Goal: Task Accomplishment & Management: Manage account settings

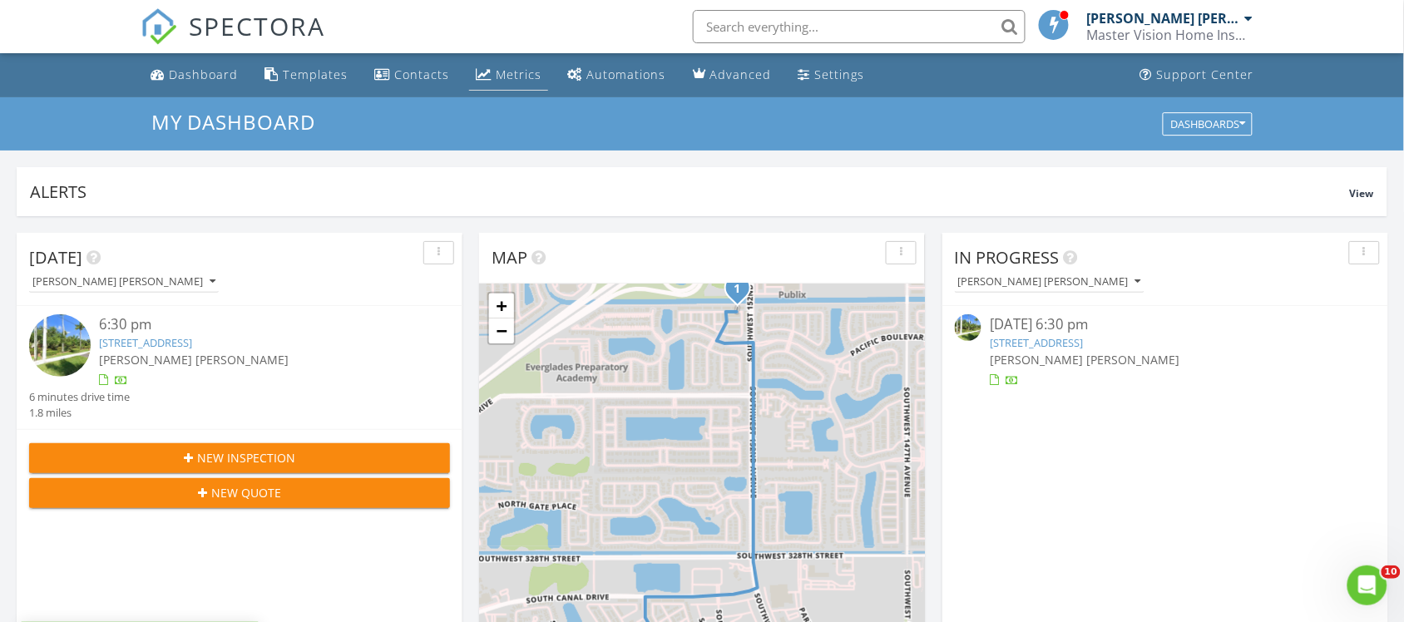
click at [508, 69] on div "Metrics" at bounding box center [519, 75] width 46 height 16
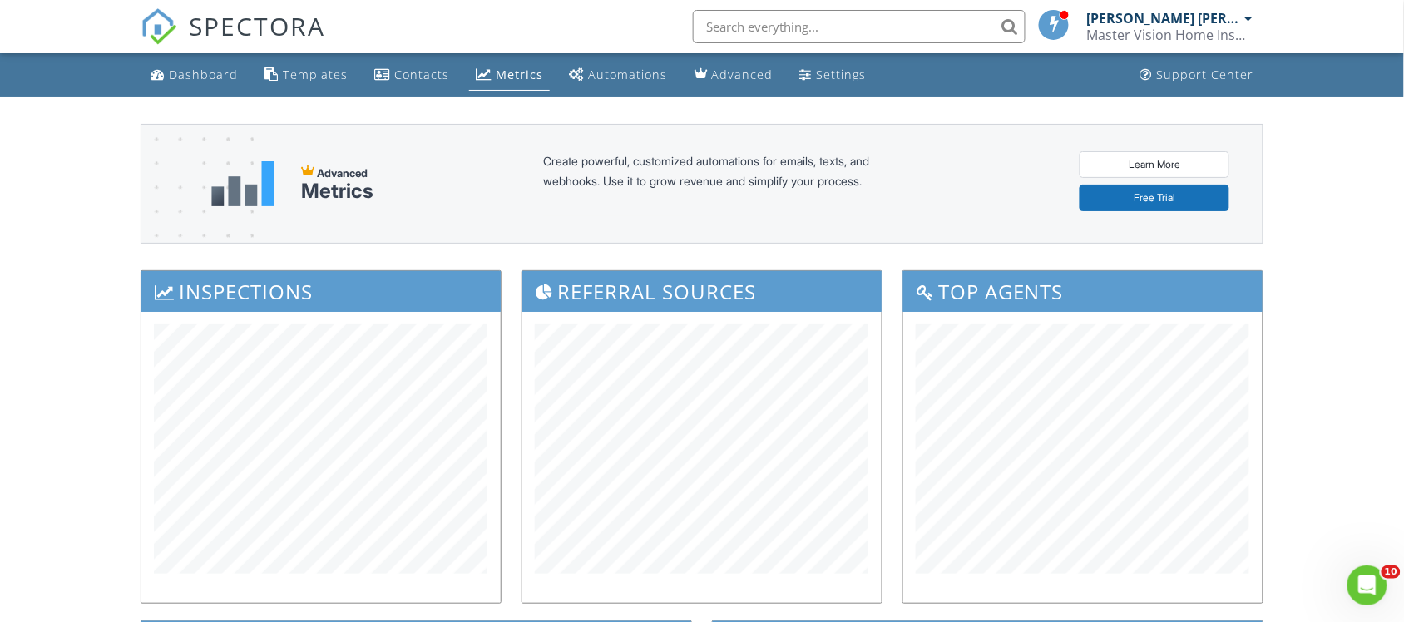
click at [183, 71] on div "Dashboard" at bounding box center [203, 75] width 69 height 16
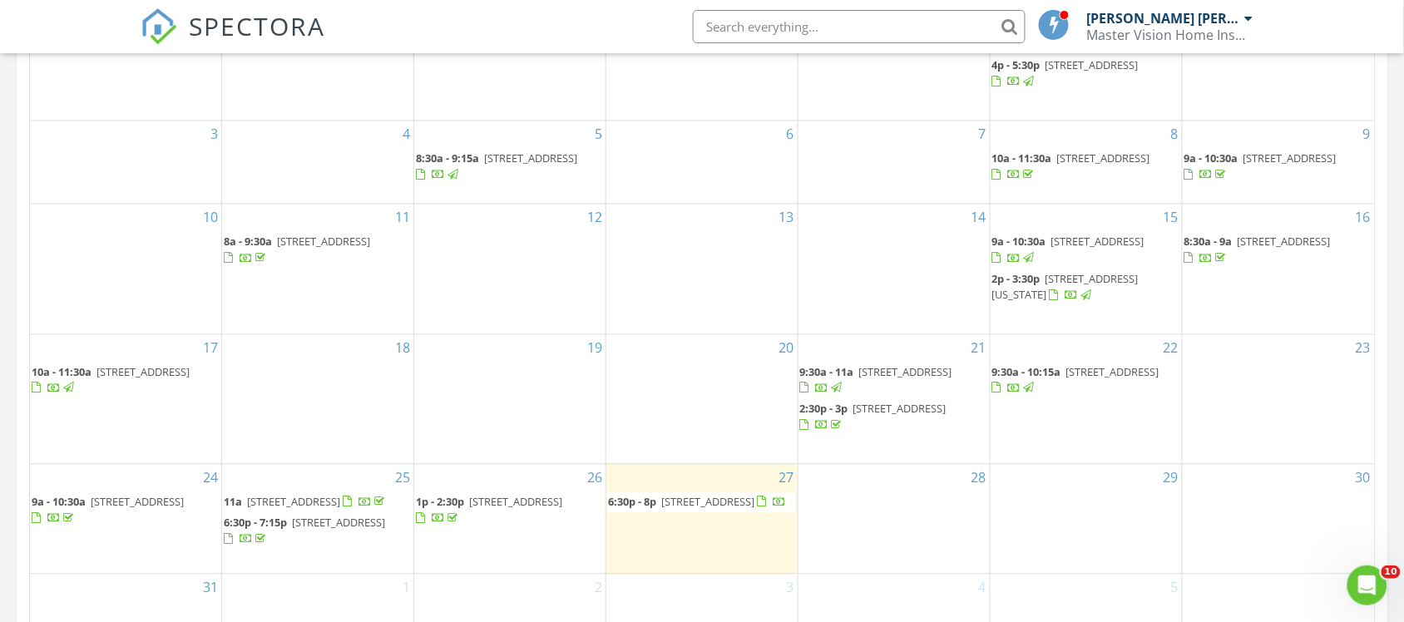
scroll to position [1094, 0]
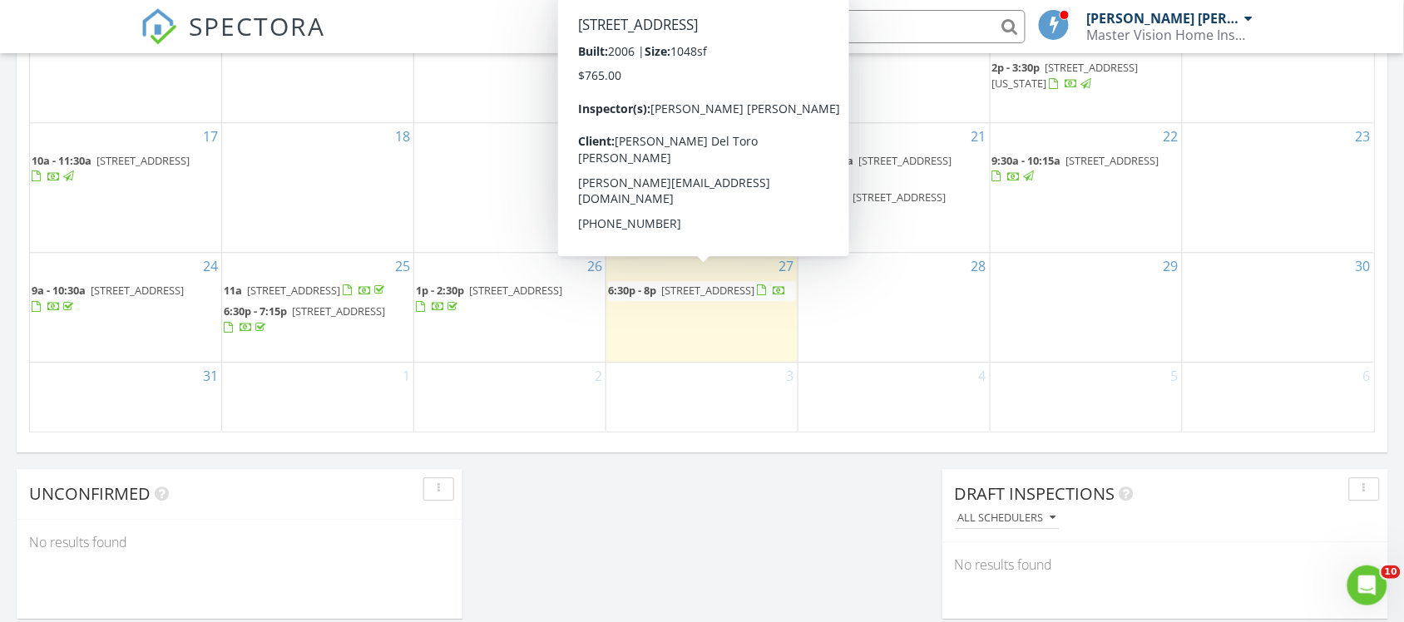
click at [694, 288] on span "2741 NE 4th St, Homestead 33033" at bounding box center [707, 290] width 93 height 15
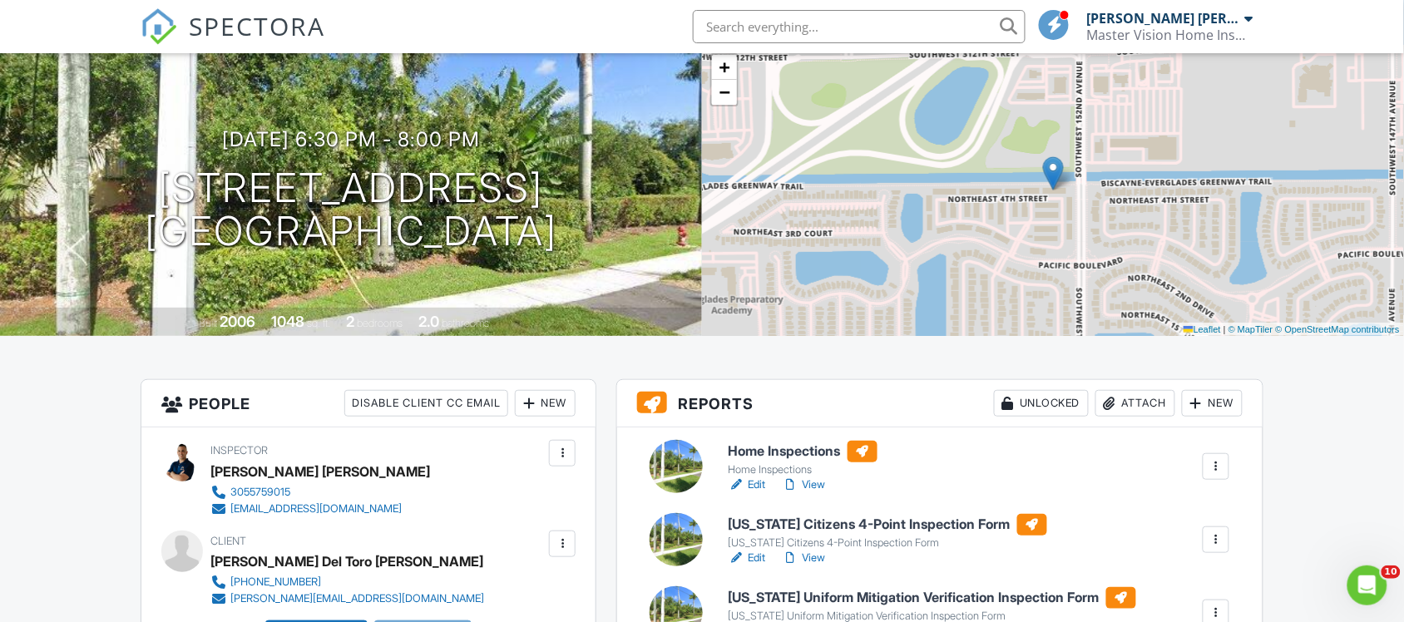
scroll to position [312, 0]
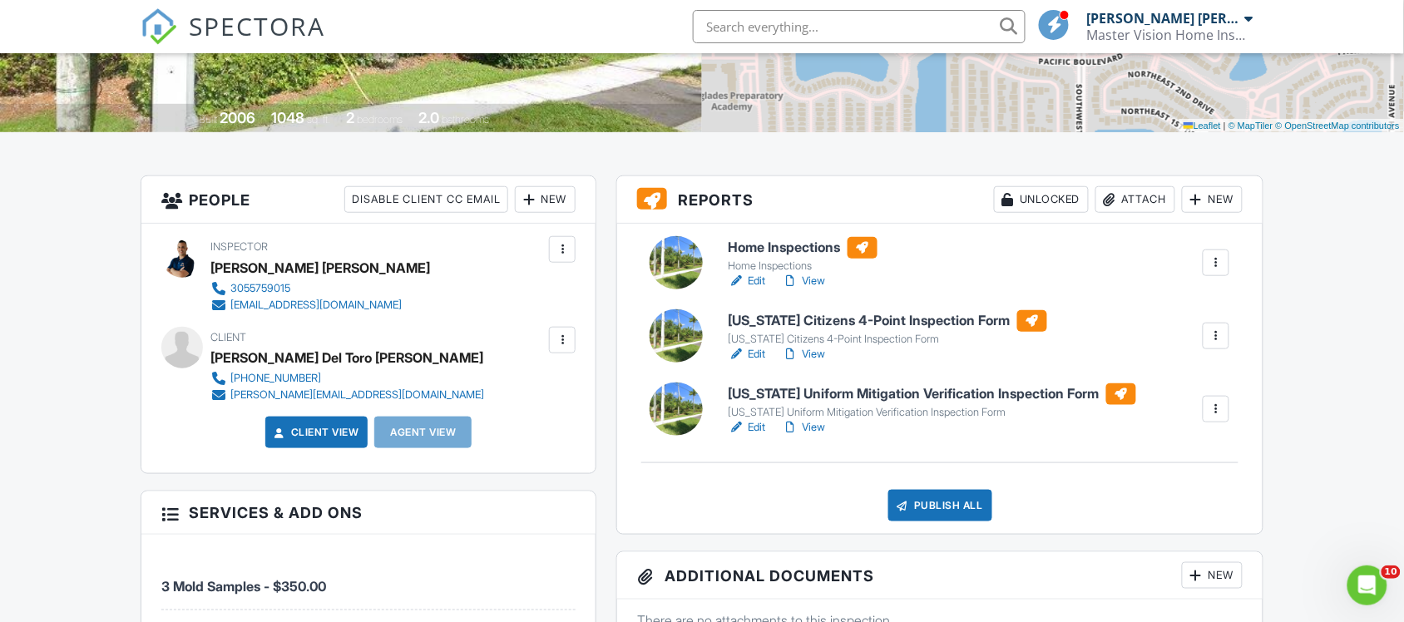
click at [777, 249] on h6 "Home Inspections" at bounding box center [802, 248] width 149 height 22
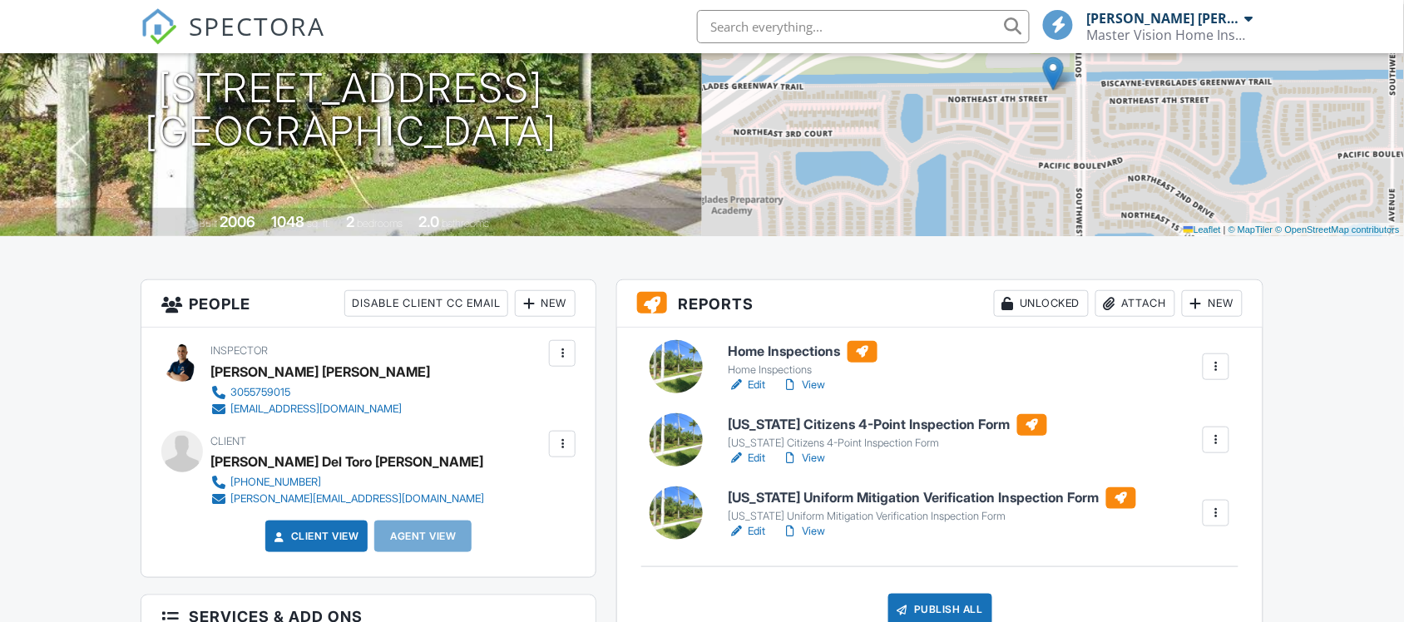
click at [816, 459] on link "View" at bounding box center [803, 458] width 43 height 17
click at [817, 529] on link "View" at bounding box center [803, 531] width 43 height 17
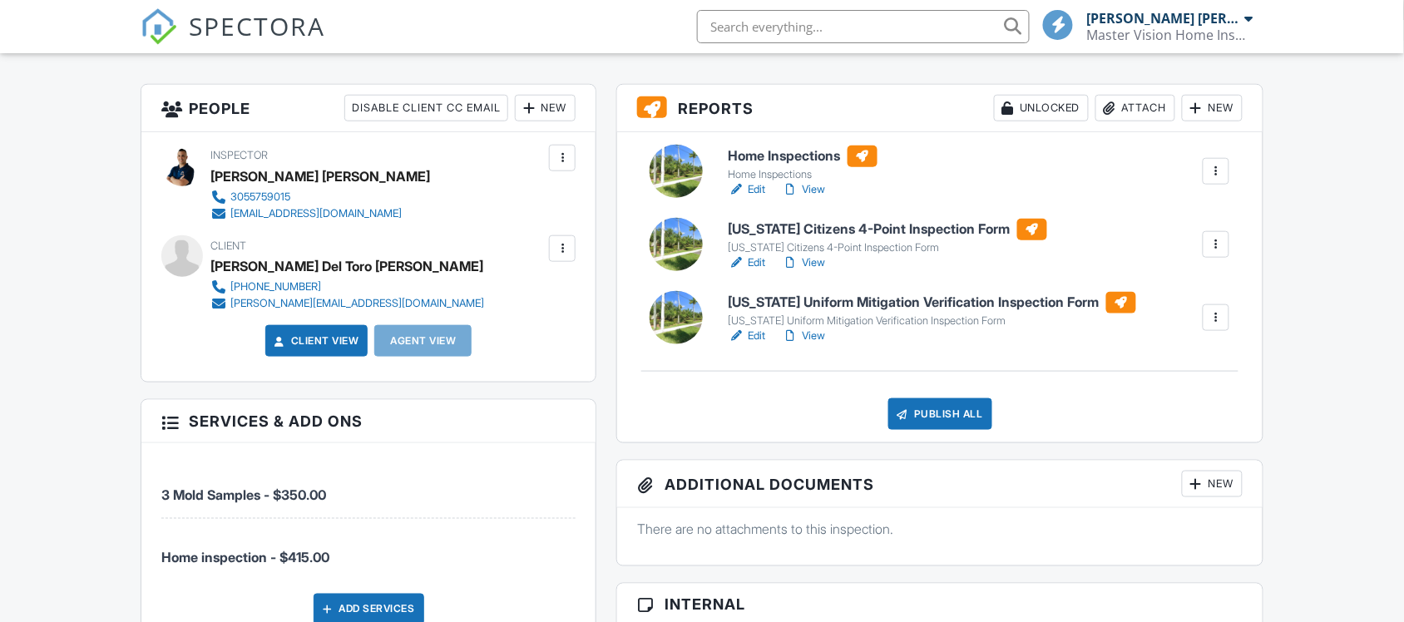
scroll to position [416, 0]
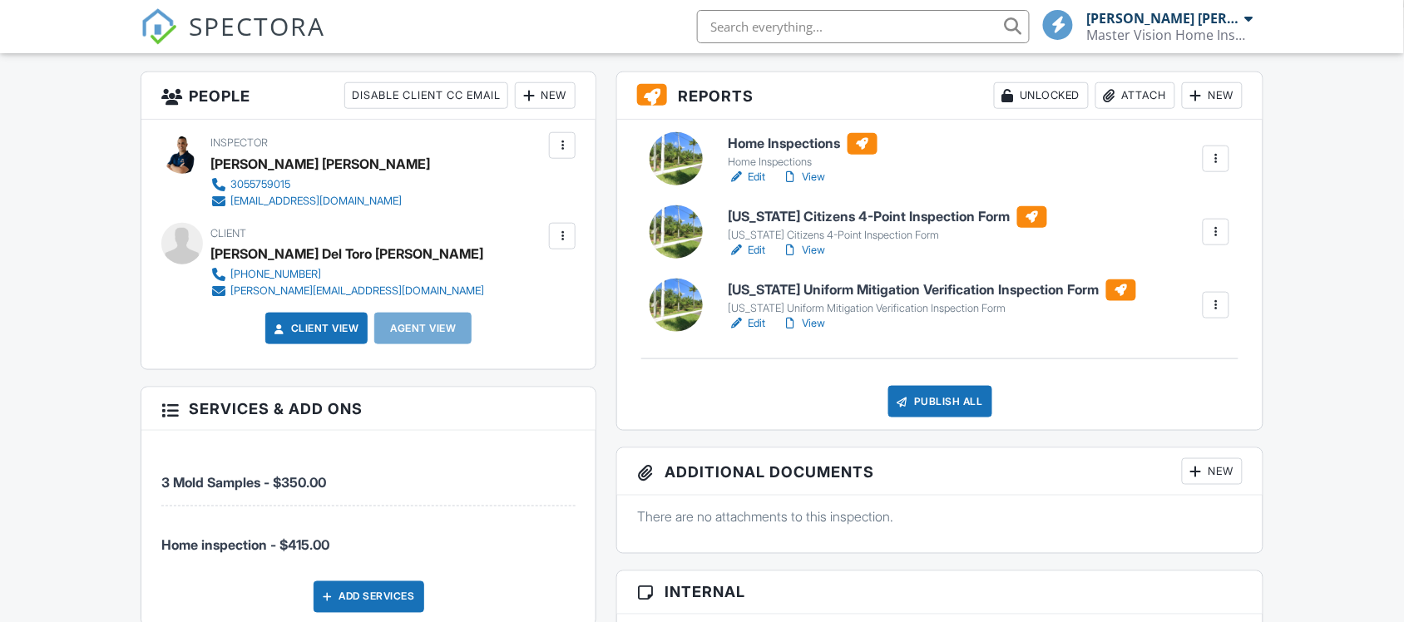
click at [775, 289] on h6 "[US_STATE] Uniform Mitigation Verification Inspection Form" at bounding box center [931, 290] width 407 height 22
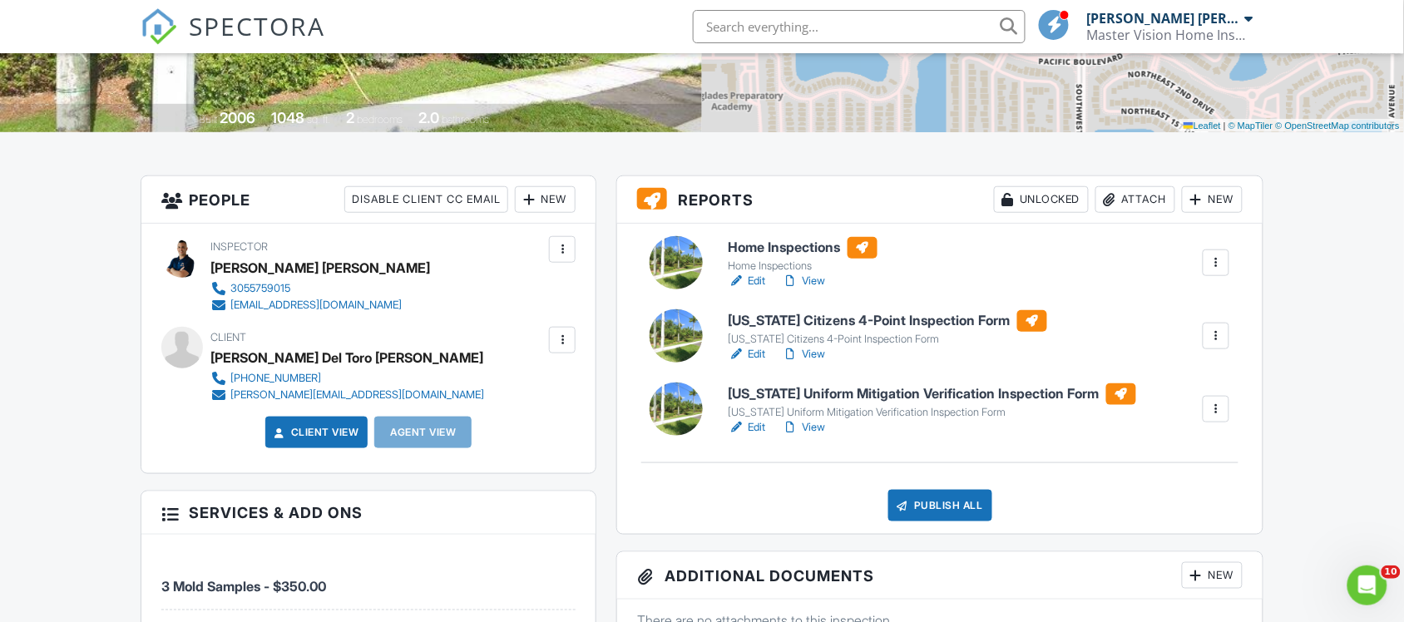
click at [530, 200] on div at bounding box center [529, 199] width 17 height 17
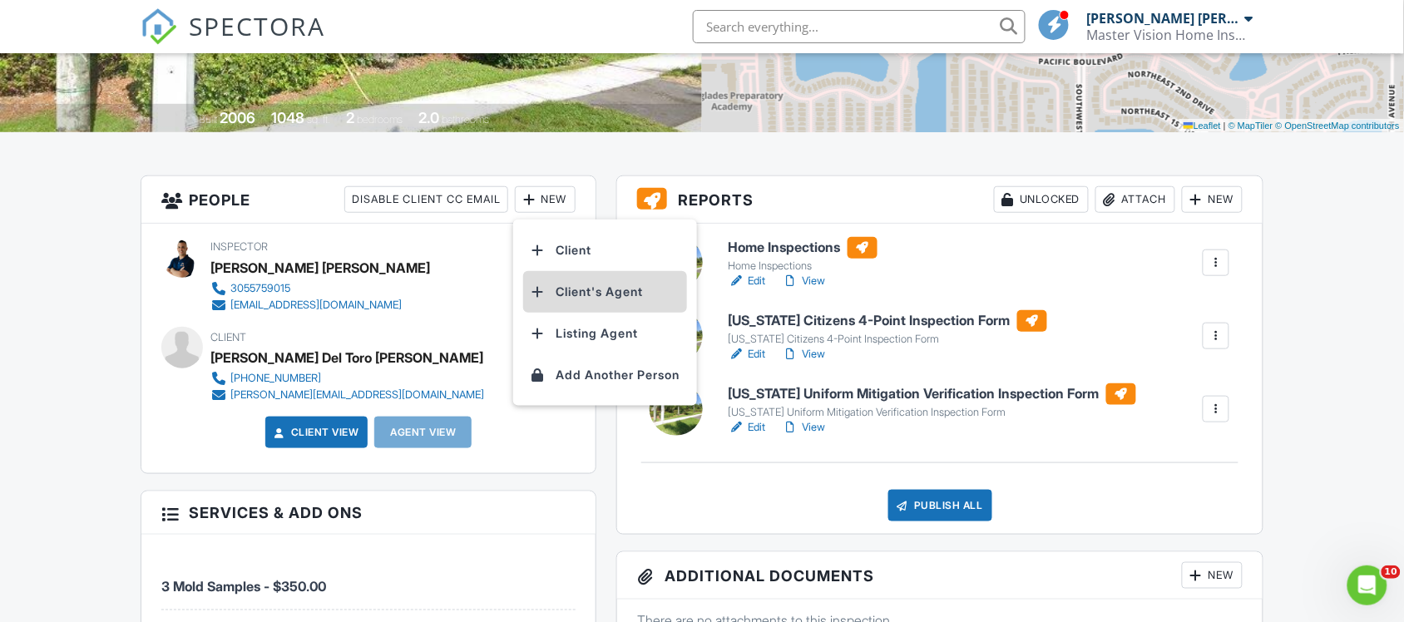
click at [582, 291] on li "Client's Agent" at bounding box center [605, 292] width 164 height 42
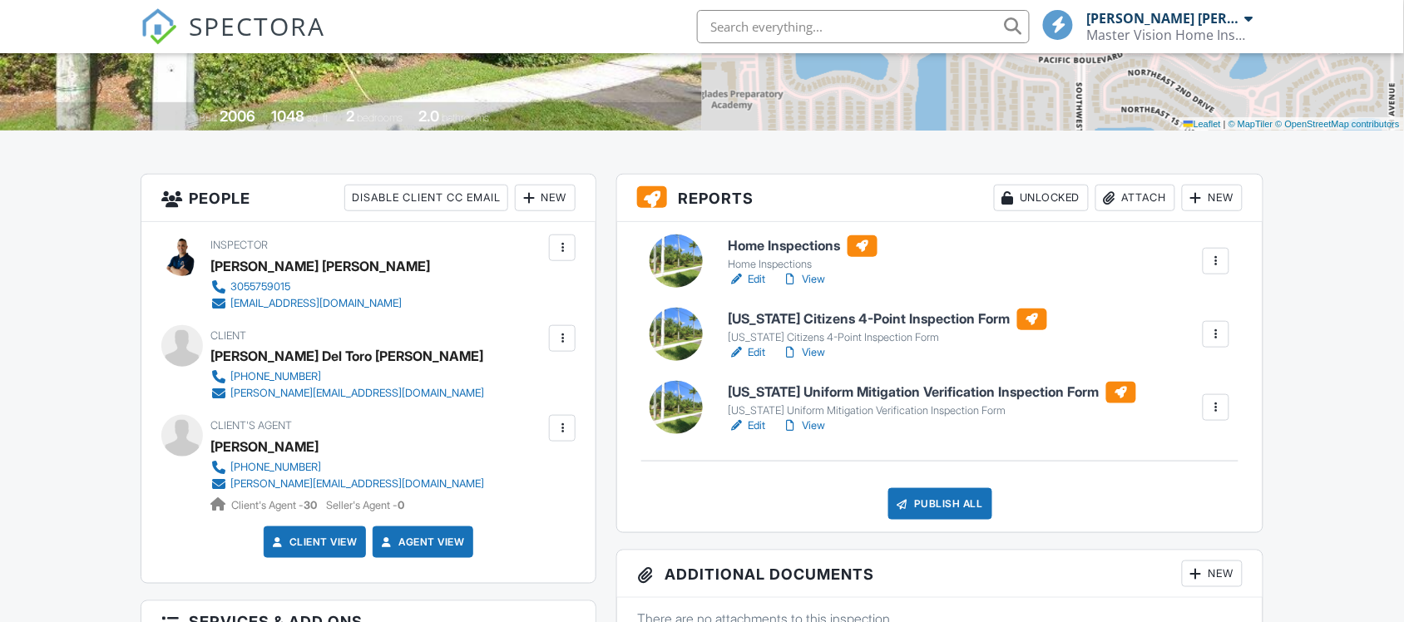
click at [1131, 200] on div "Attach" at bounding box center [1135, 198] width 80 height 27
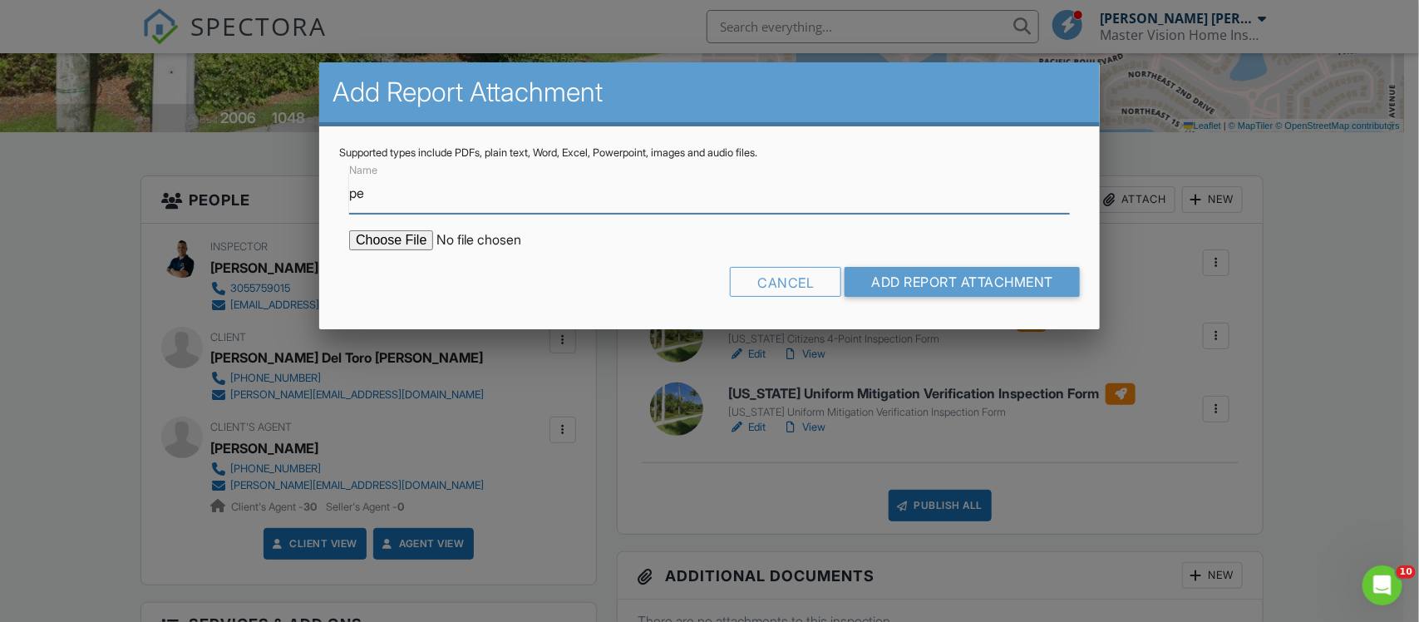
type input "Permits"
click at [378, 235] on input "file" at bounding box center [490, 240] width 283 height 20
type input "C:\fakepath\BuildFaxReport_20250827131520244111-E68A2M-766053194.pdf"
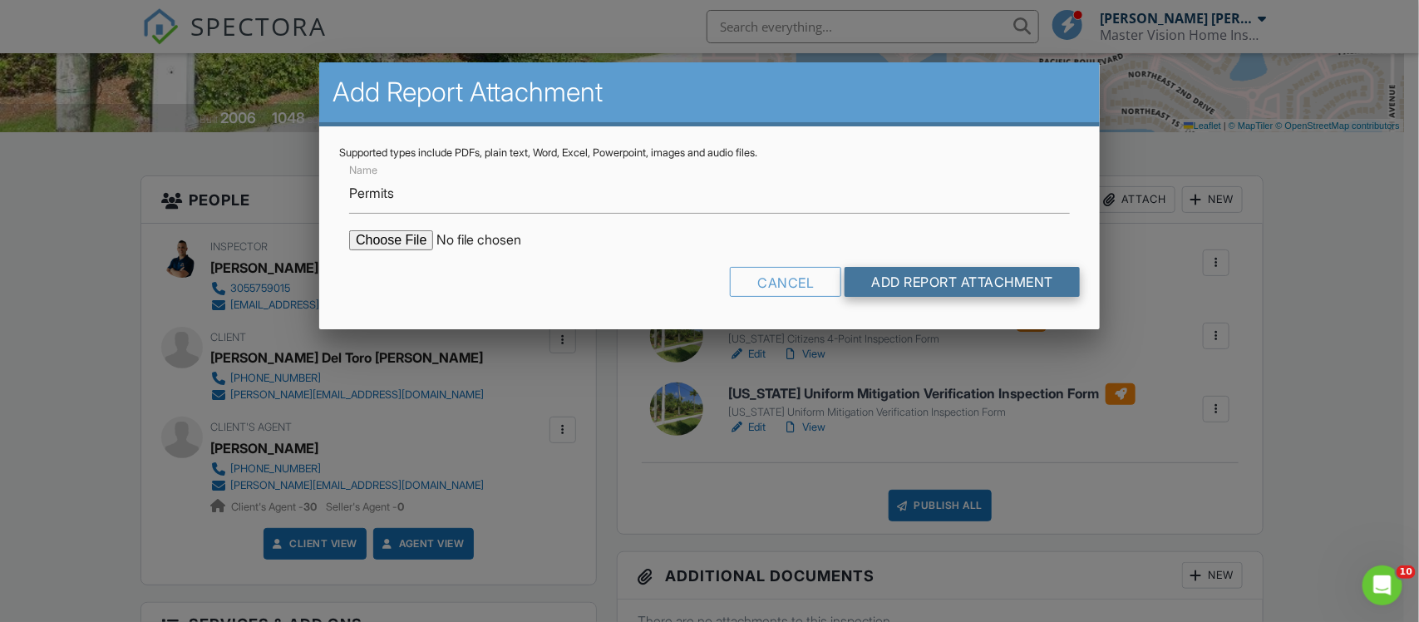
click at [904, 279] on input "Add Report Attachment" at bounding box center [962, 282] width 235 height 30
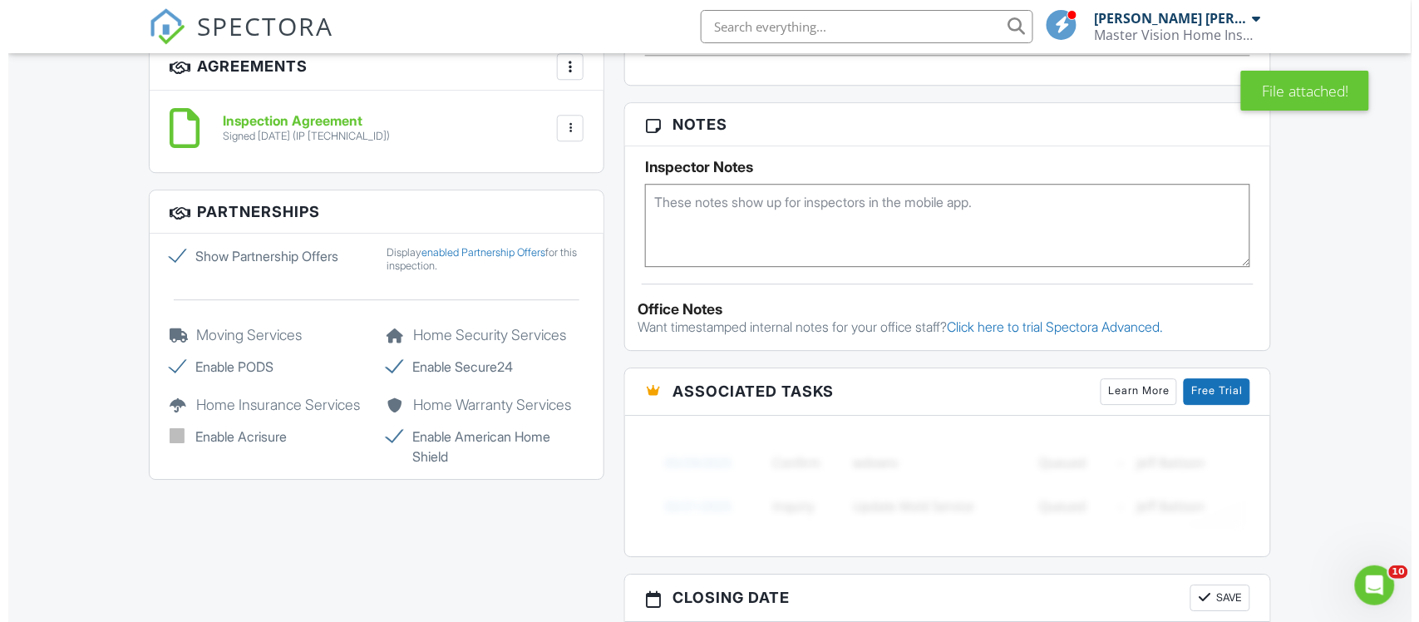
scroll to position [312, 0]
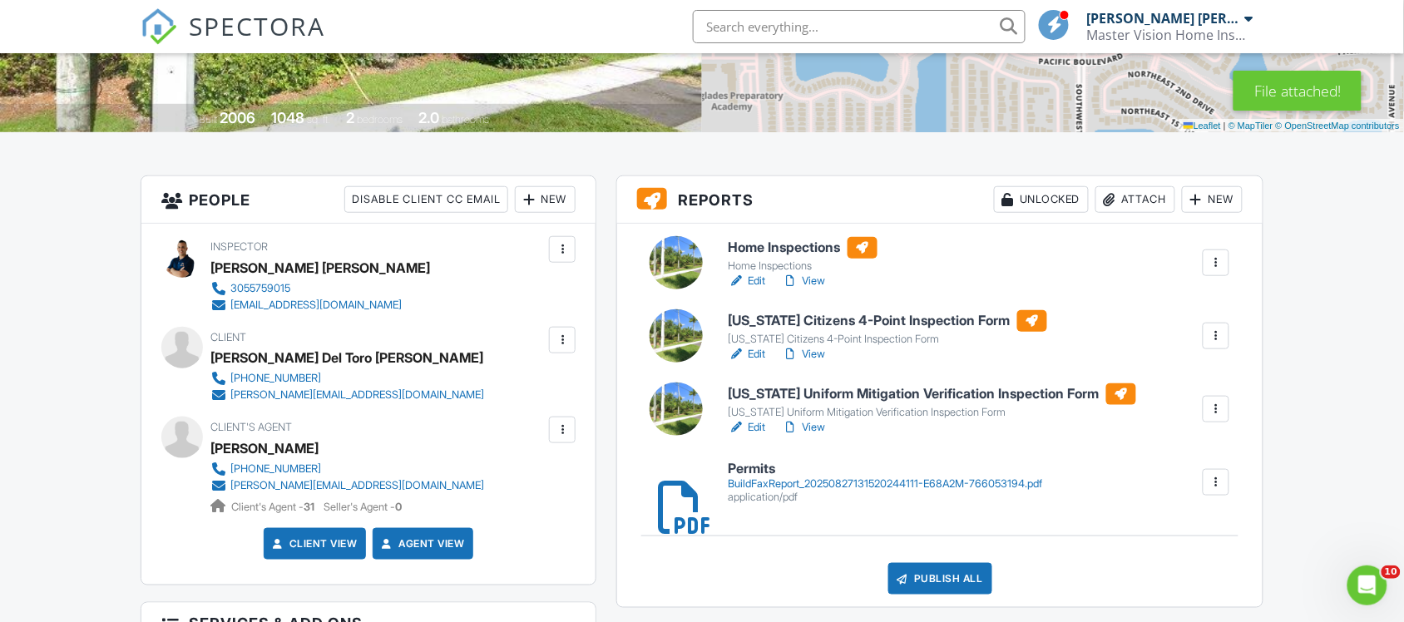
click at [933, 575] on div "Publish All" at bounding box center [940, 579] width 104 height 32
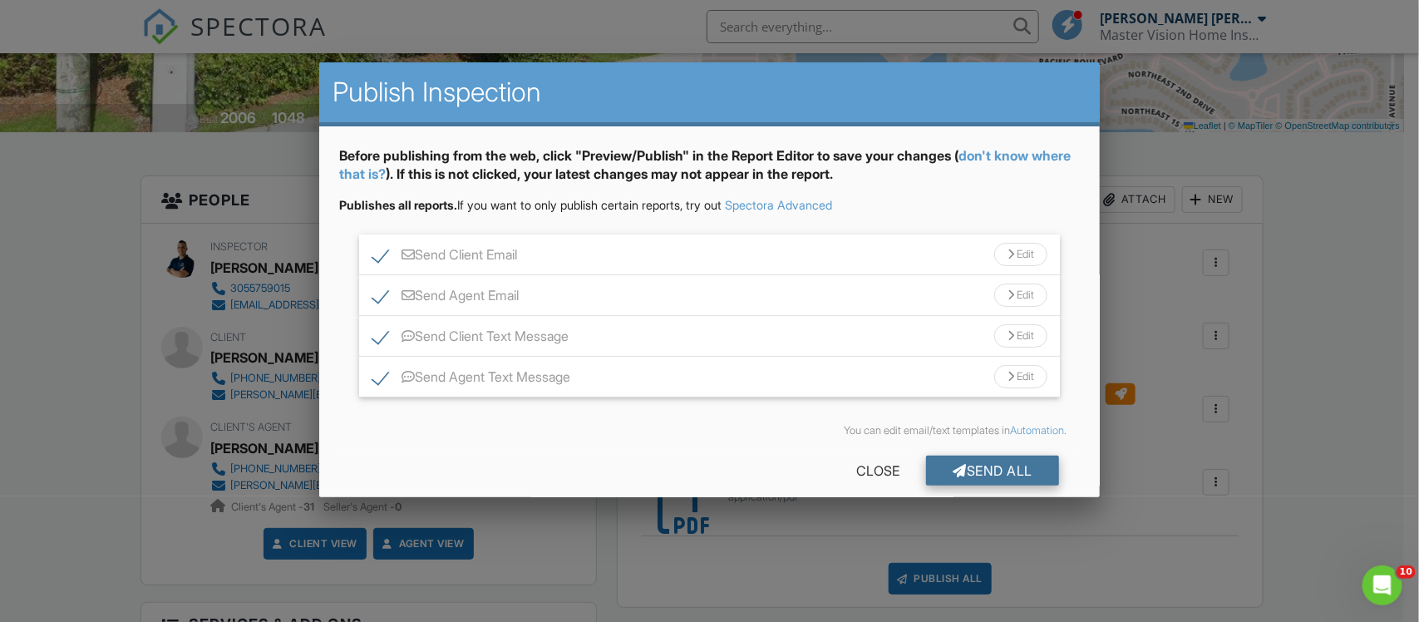
click at [953, 472] on div "Send All" at bounding box center [992, 471] width 133 height 30
